Goal: Transaction & Acquisition: Subscribe to service/newsletter

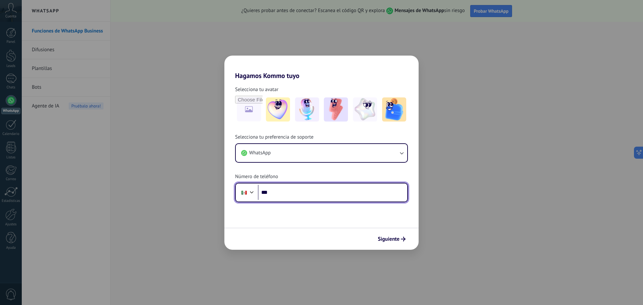
click at [321, 189] on input "***" at bounding box center [332, 192] width 149 height 15
click at [327, 198] on input "***" at bounding box center [332, 192] width 149 height 15
type input "**********"
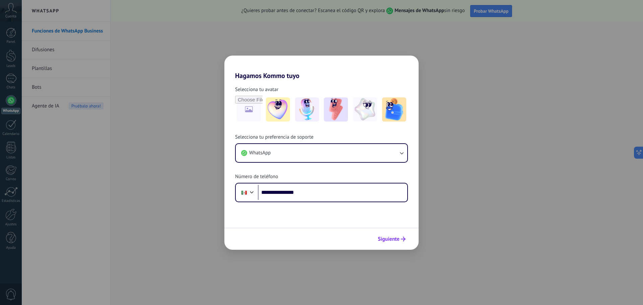
click at [386, 240] on span "Siguiente" at bounding box center [389, 239] width 22 height 5
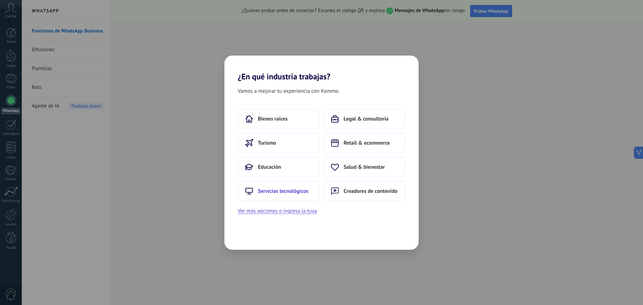
click at [298, 189] on span "Servicios tecnológicos" at bounding box center [283, 191] width 51 height 7
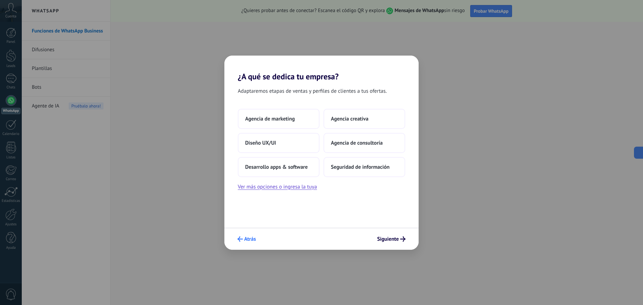
click at [243, 238] on span "Atrás" at bounding box center [246, 238] width 18 height 5
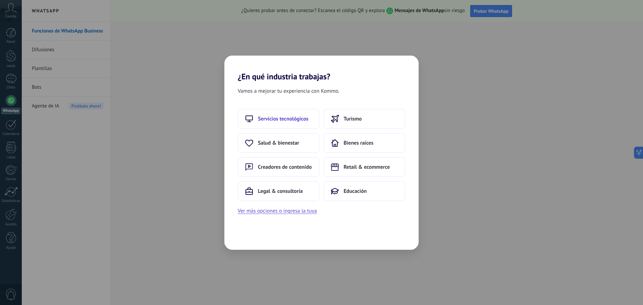
click at [273, 121] on span "Servicios tecnológicos" at bounding box center [283, 119] width 51 height 7
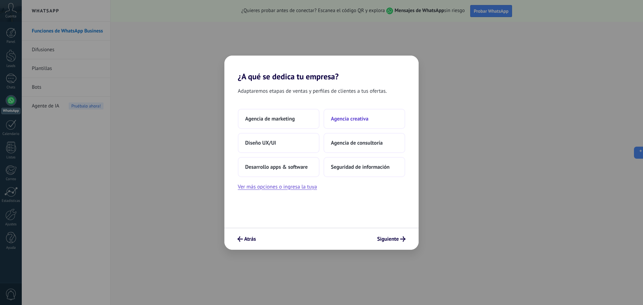
click at [351, 118] on span "Agencia creativa" at bounding box center [350, 119] width 38 height 7
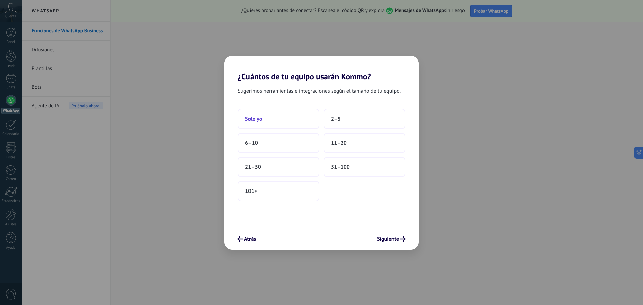
click at [279, 121] on button "Solo yo" at bounding box center [279, 119] width 82 height 20
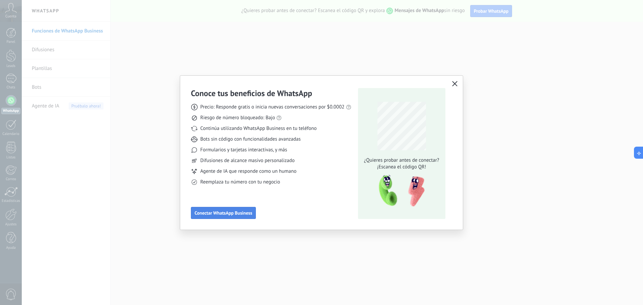
click at [249, 213] on span "Conectar WhatsApp Business" at bounding box center [224, 213] width 58 height 5
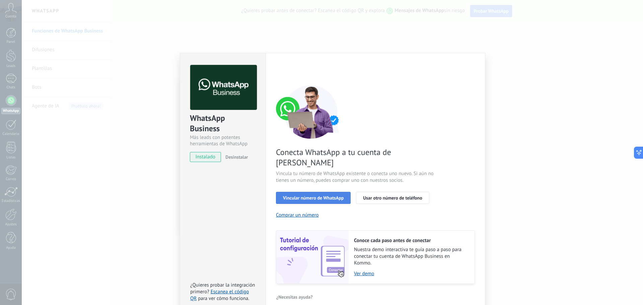
click at [327, 196] on span "Vincular número de WhatsApp" at bounding box center [313, 198] width 61 height 5
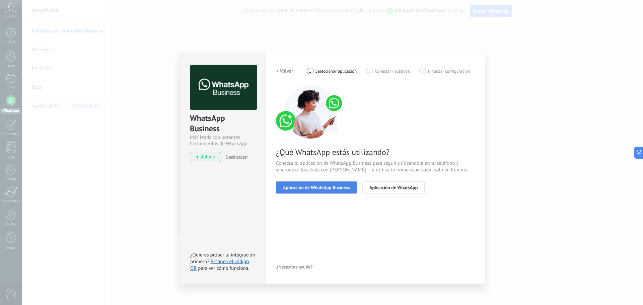
click at [345, 190] on span "Aplicación de WhatsApp Business" at bounding box center [316, 187] width 67 height 5
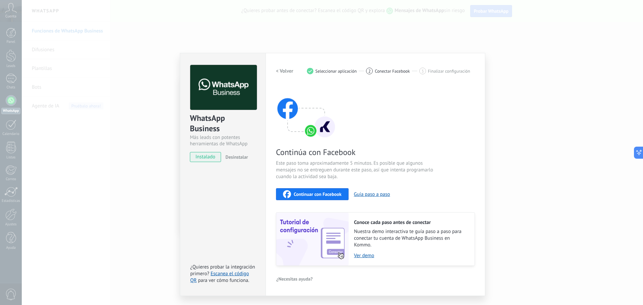
click at [318, 193] on span "Continuar con Facebook" at bounding box center [318, 194] width 48 height 5
click at [360, 253] on link "Ver demo" at bounding box center [411, 255] width 114 height 6
click at [287, 72] on h2 "< Volver" at bounding box center [284, 71] width 17 height 6
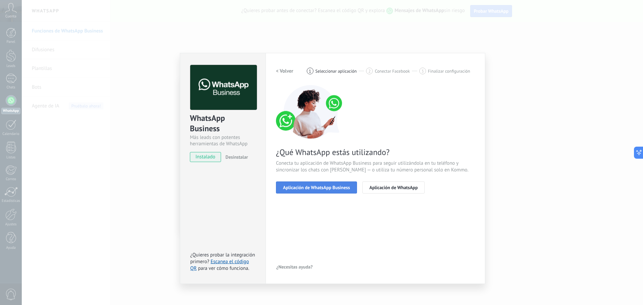
click at [308, 189] on span "Aplicación de WhatsApp Business" at bounding box center [316, 187] width 67 height 5
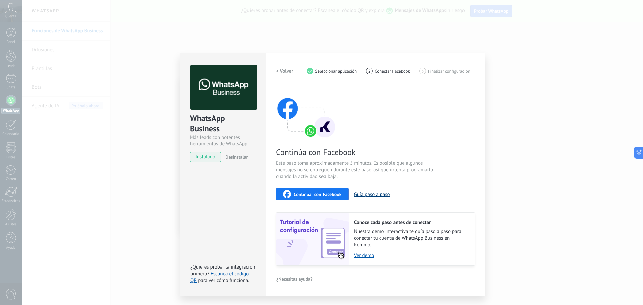
click at [377, 196] on button "Guía paso a paso" at bounding box center [372, 194] width 36 height 6
click at [319, 197] on div "Continuar con Facebook" at bounding box center [312, 194] width 59 height 8
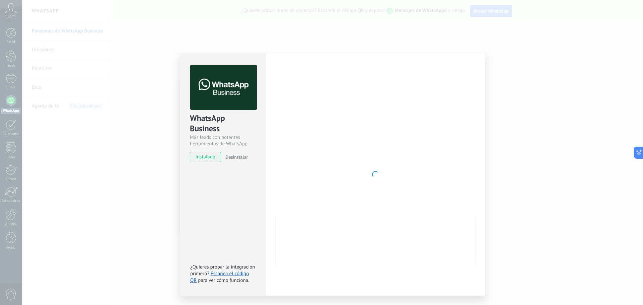
click at [236, 159] on span "Desinstalar" at bounding box center [236, 157] width 22 height 6
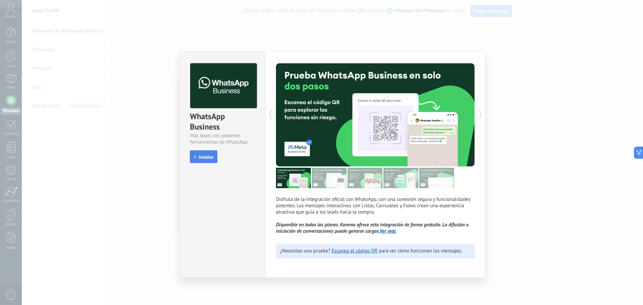
click at [209, 157] on span "Instalar" at bounding box center [206, 157] width 15 height 5
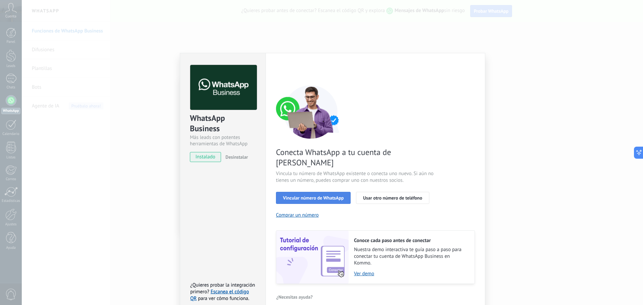
click at [317, 196] on span "Vincular número de WhatsApp" at bounding box center [313, 198] width 61 height 5
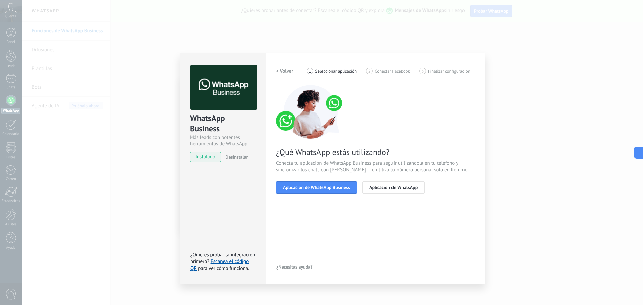
click at [317, 188] on span "Aplicación de WhatsApp Business" at bounding box center [316, 187] width 67 height 5
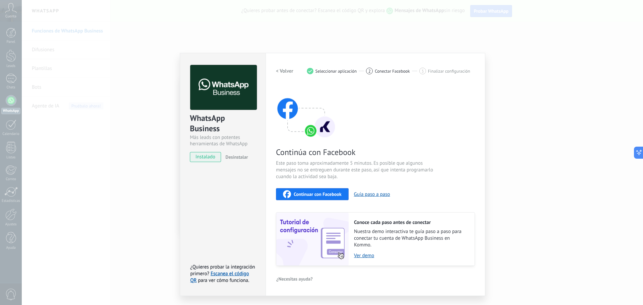
click at [316, 192] on span "Continuar con Facebook" at bounding box center [318, 194] width 48 height 5
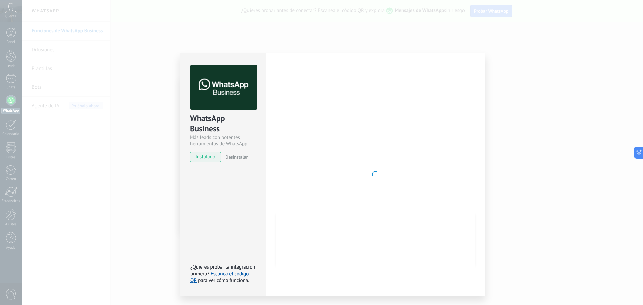
click at [237, 158] on span "Desinstalar" at bounding box center [236, 157] width 22 height 6
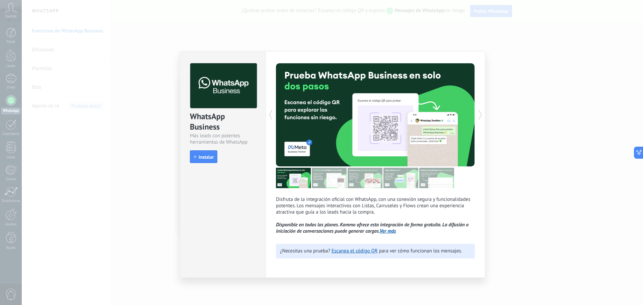
click at [614, 93] on div "WhatsApp Business Más leads con potentes herramientas de WhatsApp install Insta…" at bounding box center [332, 152] width 621 height 305
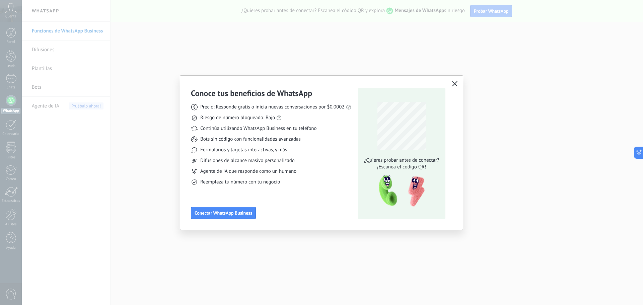
click at [450, 83] on div "Conoce tus beneficios de WhatsApp Precio: Responde gratis o inicia nuevas conve…" at bounding box center [321, 153] width 283 height 154
click at [452, 82] on use "button" at bounding box center [454, 83] width 5 height 5
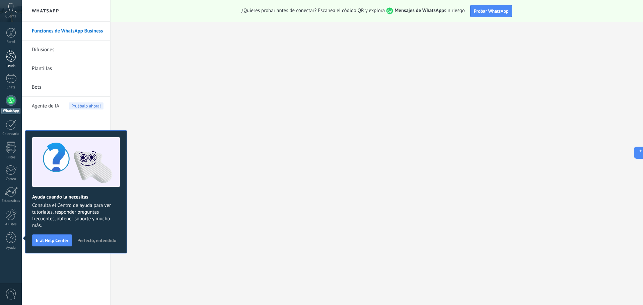
click at [7, 59] on div at bounding box center [11, 56] width 10 height 12
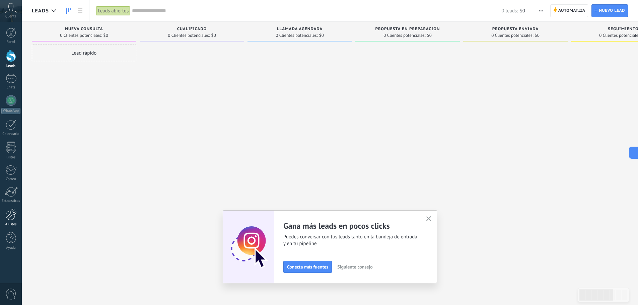
click at [9, 221] on link "Ajustes" at bounding box center [11, 218] width 22 height 18
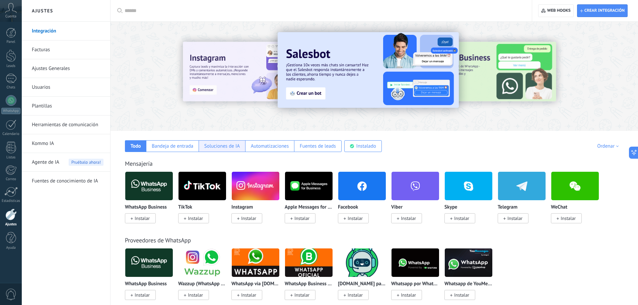
click at [209, 145] on div "Soluciones de IA" at bounding box center [221, 146] width 35 height 6
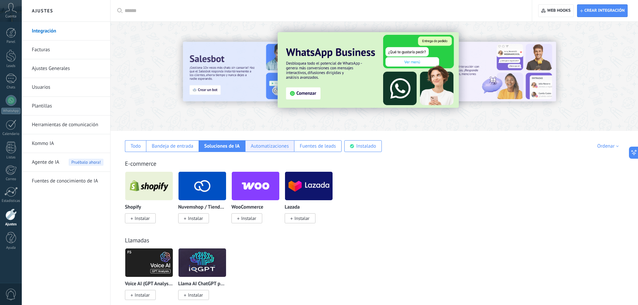
click at [255, 142] on div "Automatizaciones" at bounding box center [269, 146] width 49 height 12
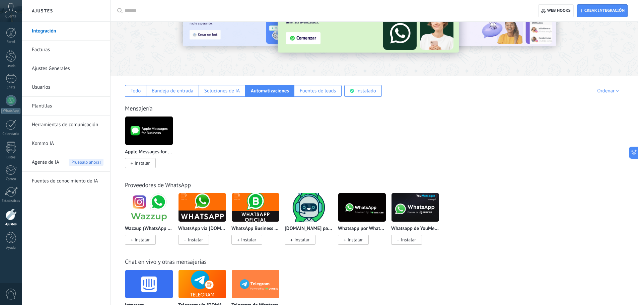
scroll to position [67, 0]
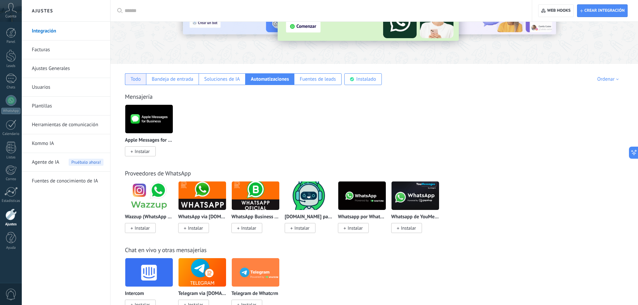
click at [140, 83] on div "Todo" at bounding box center [135, 79] width 21 height 12
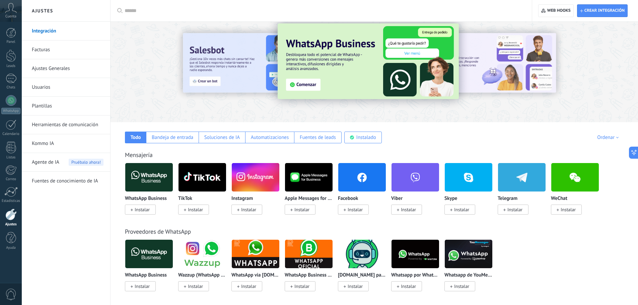
scroll to position [0, 0]
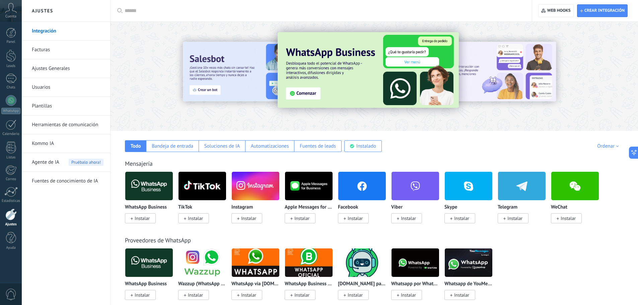
click at [38, 53] on link "Facturas" at bounding box center [68, 50] width 72 height 19
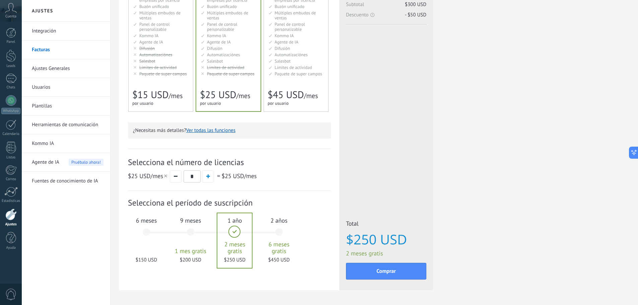
scroll to position [100, 0]
click at [188, 232] on div "9 meses 1 mes gratis $200 USD" at bounding box center [190, 234] width 36 height 47
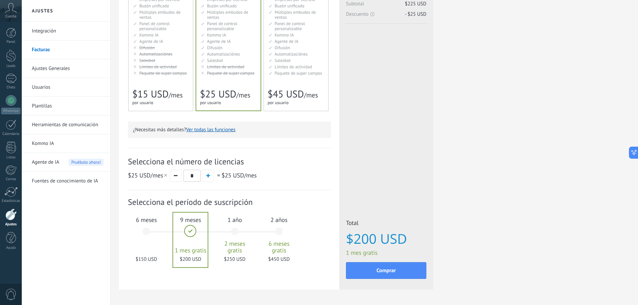
click at [148, 233] on div "6 meses $150 USD" at bounding box center [146, 234] width 36 height 47
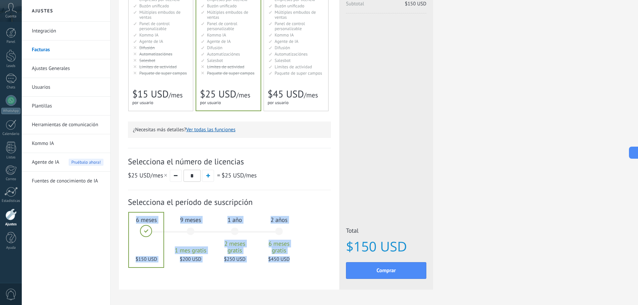
drag, startPoint x: 148, startPoint y: 233, endPoint x: 119, endPoint y: 234, distance: 29.5
click at [119, 234] on div "Detalles del plan Tu prueba gratuita con licencias ilimitadas y 10 GB de almace…" at bounding box center [229, 105] width 220 height 369
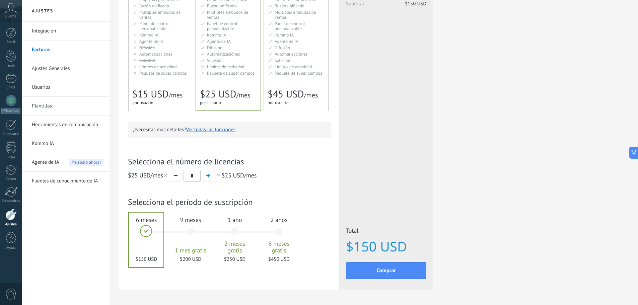
click at [241, 187] on div "Selecciona el número de licencias $25 USD /mes * = $25 USD /mes" at bounding box center [229, 169] width 203 height 42
click at [177, 176] on span "button" at bounding box center [176, 175] width 4 height 1
click at [147, 88] on span "$15 USD" at bounding box center [150, 94] width 36 height 13
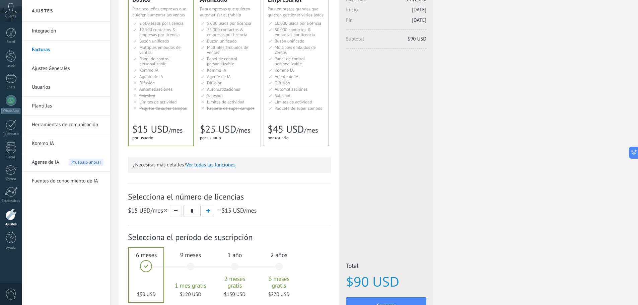
scroll to position [67, 0]
